Goal: Browse casually

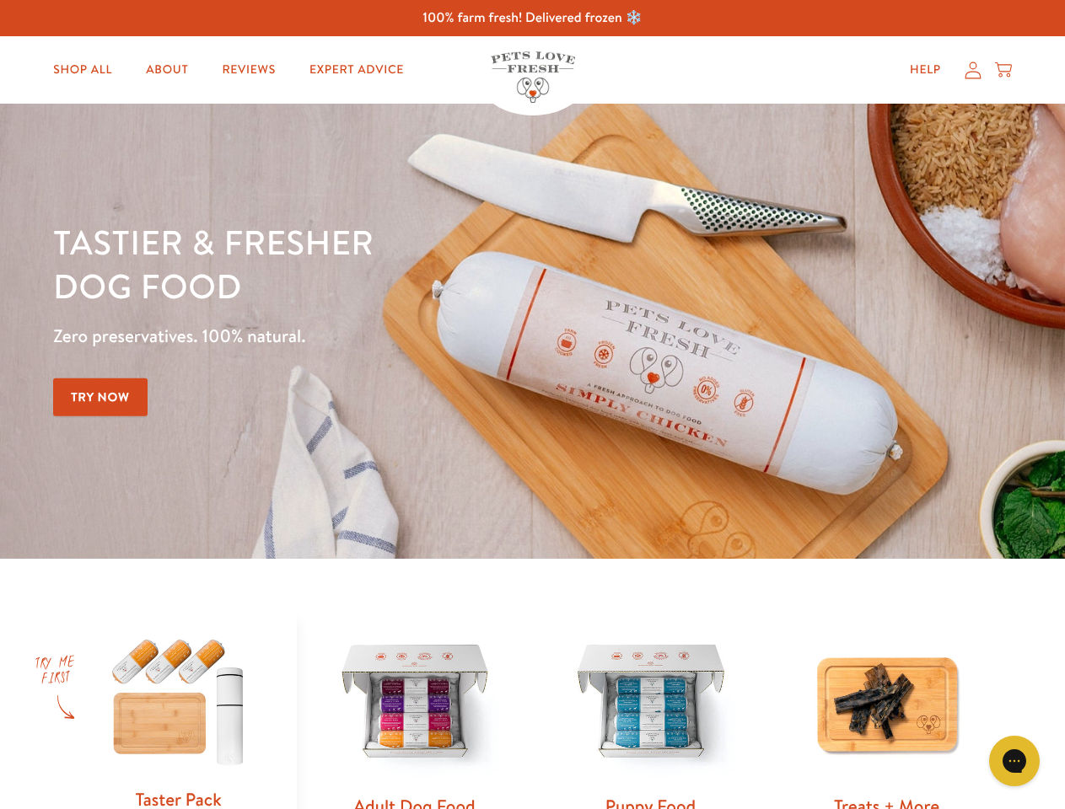
click at [532, 405] on div "Tastier & fresher dog food Zero preservatives. 100% natural. Try Now" at bounding box center [372, 331] width 639 height 223
click at [1014, 761] on icon "Gorgias live chat" at bounding box center [1014, 761] width 16 height 16
